Goal: Task Accomplishment & Management: Manage account settings

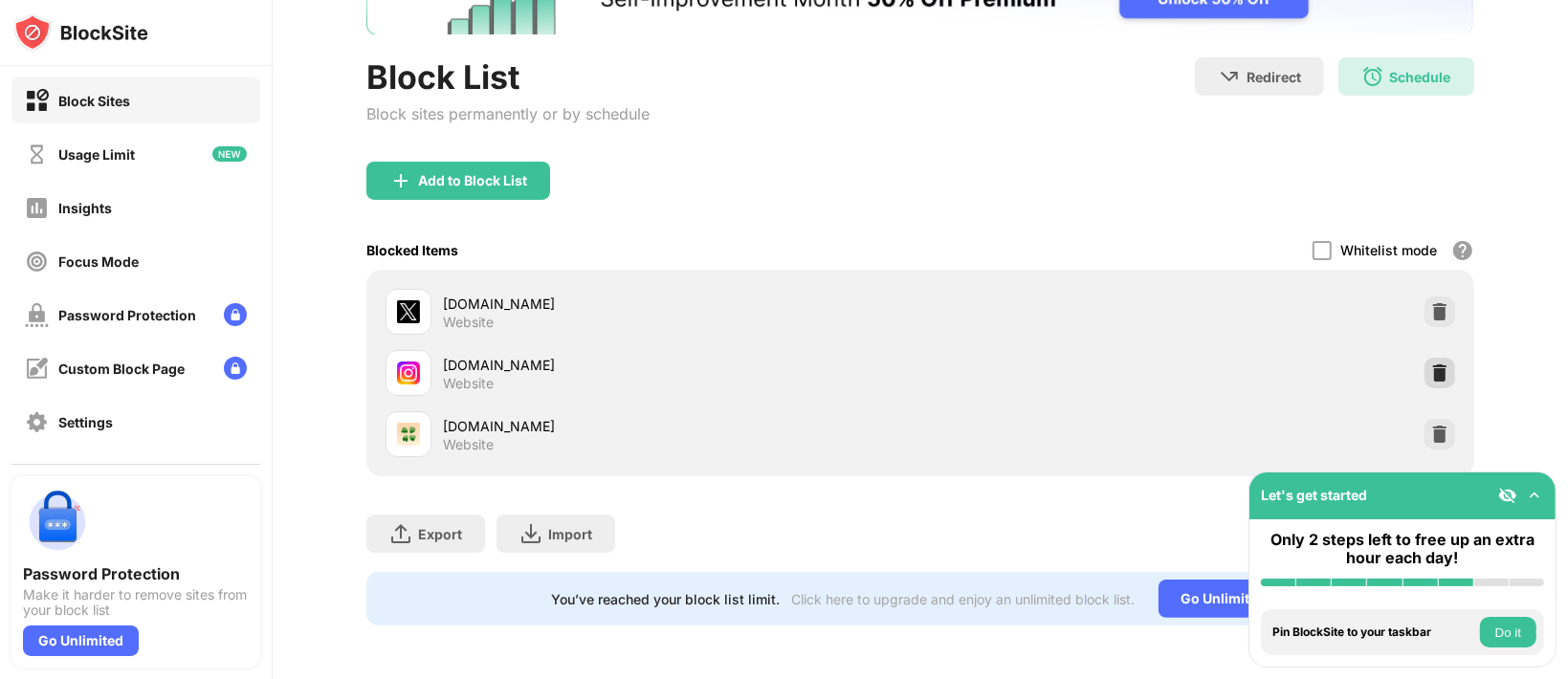
click at [1430, 364] on img at bounding box center [1440, 373] width 19 height 19
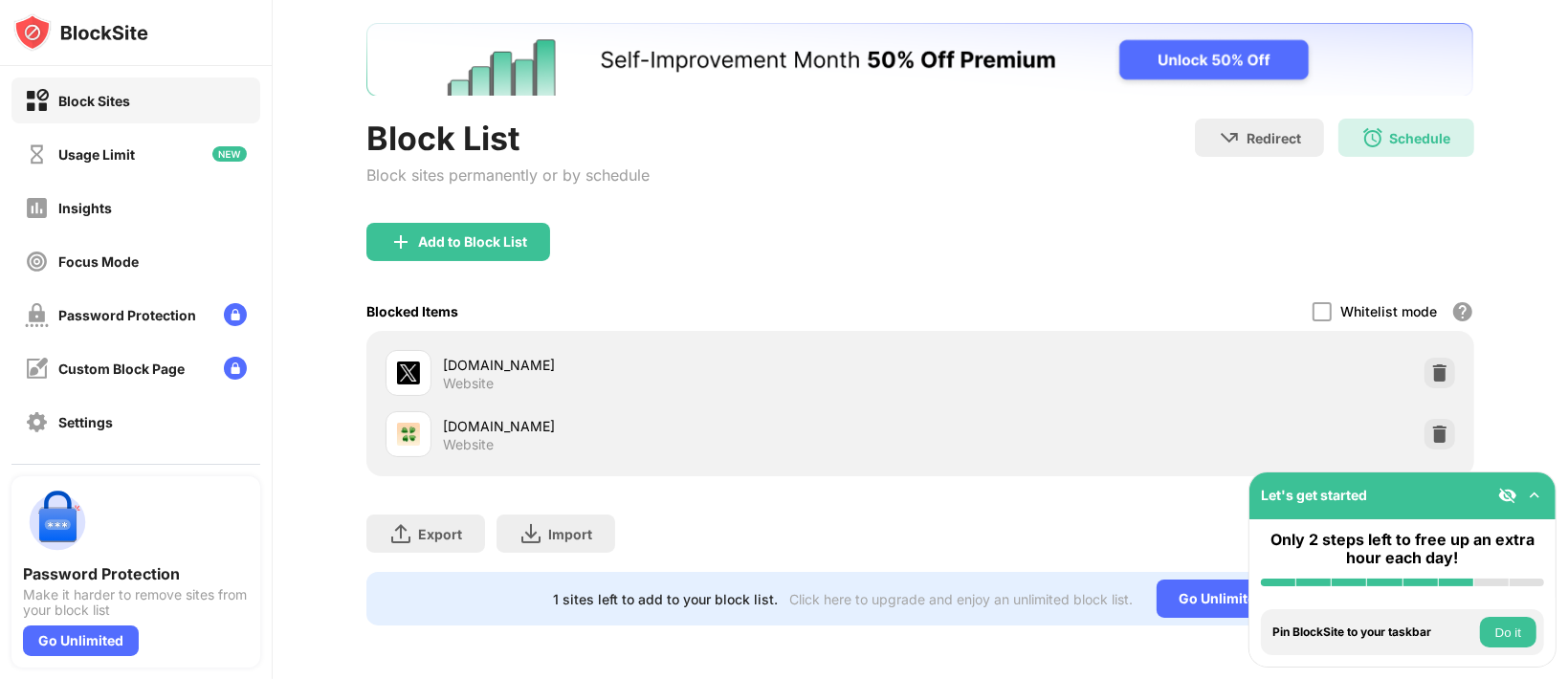
scroll to position [116, 0]
click at [434, 234] on div "Add to Block List" at bounding box center [473, 242] width 109 height 15
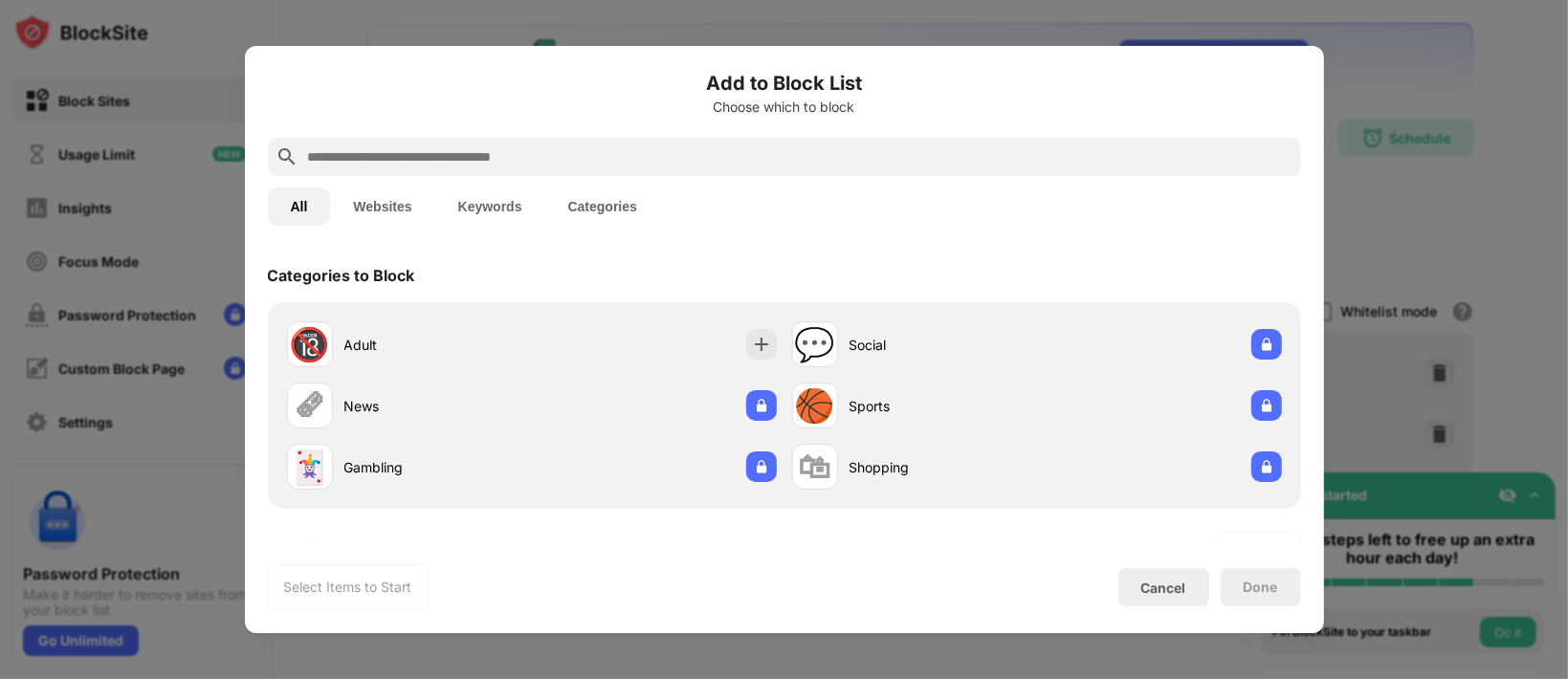
click at [573, 149] on input "text" at bounding box center [799, 157] width 987 height 23
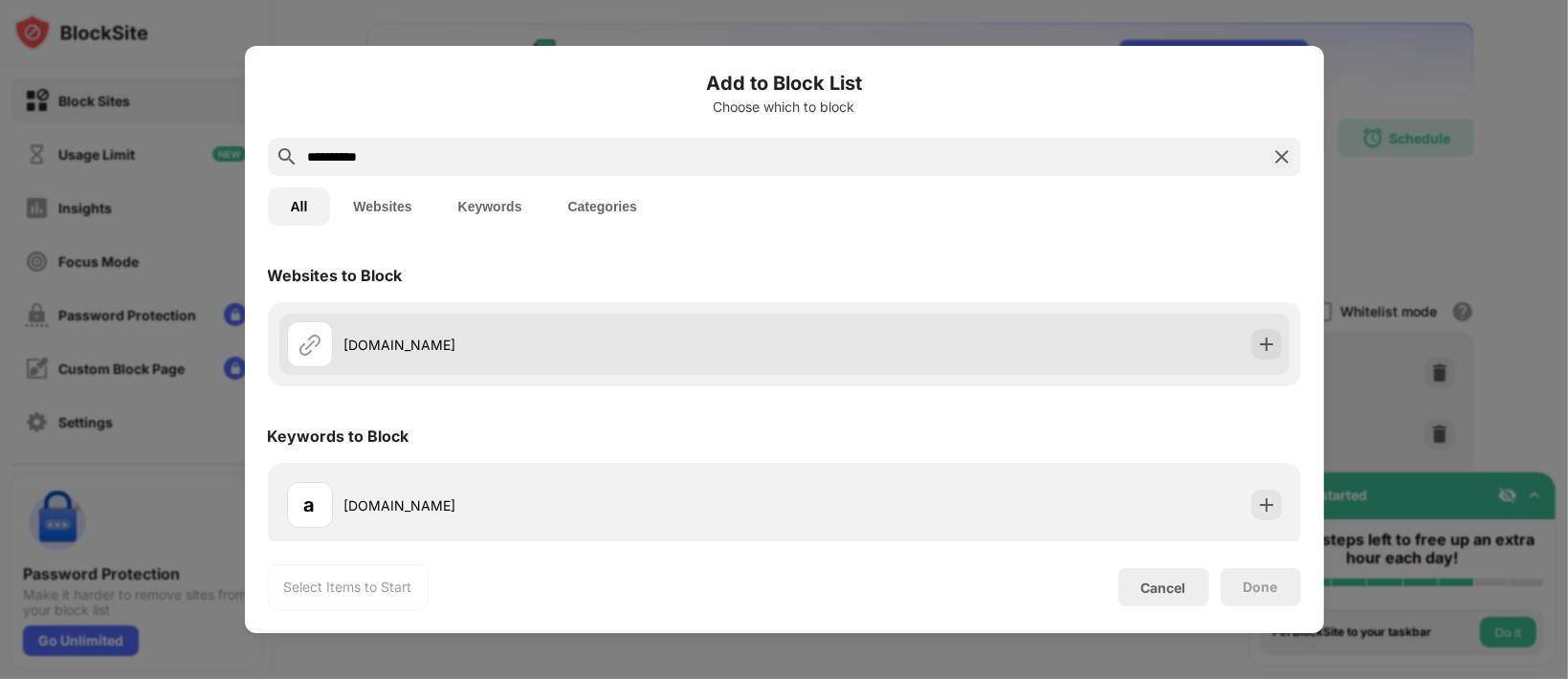
type input "**********"
click at [1263, 344] on div "[DOMAIN_NAME]" at bounding box center [785, 343] width 1011 height 61
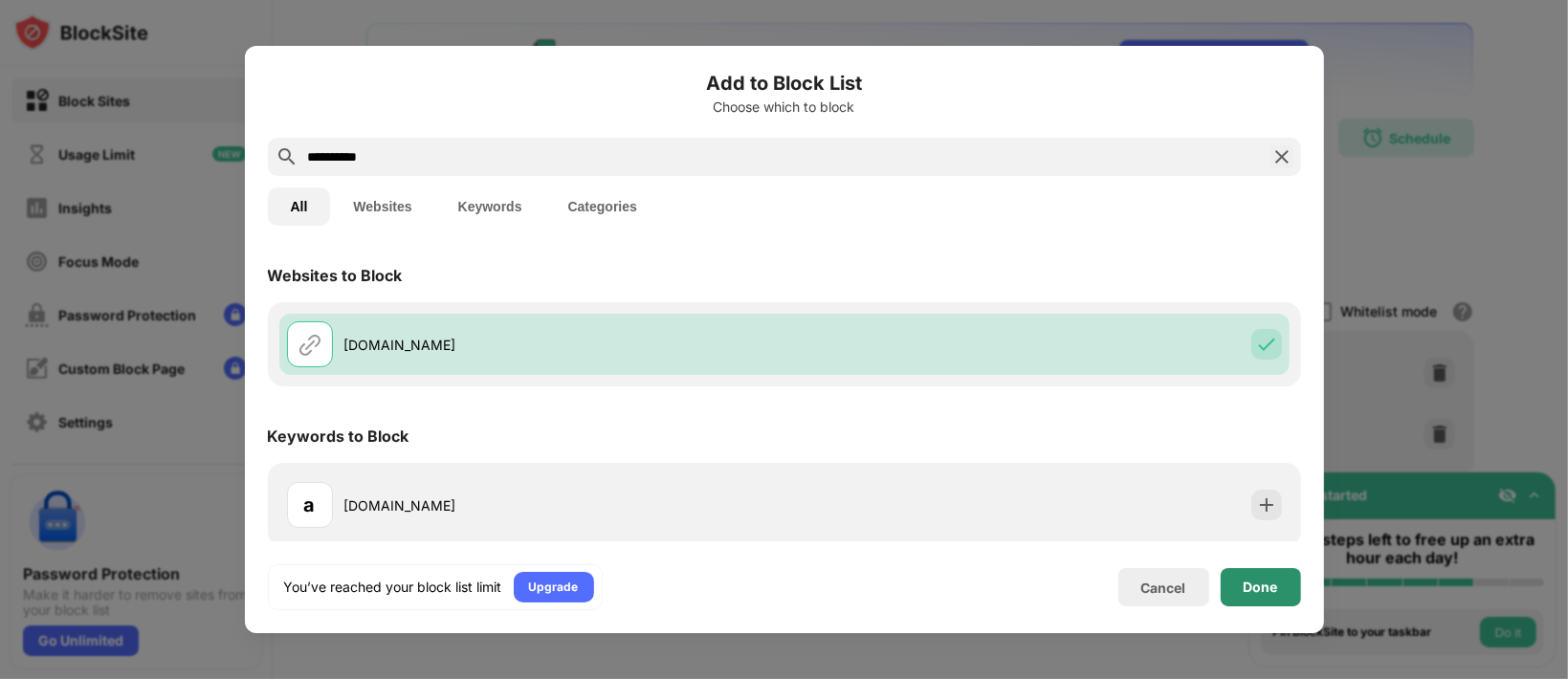
click at [1241, 584] on div "Done" at bounding box center [1260, 587] width 80 height 39
